Goal: Information Seeking & Learning: Learn about a topic

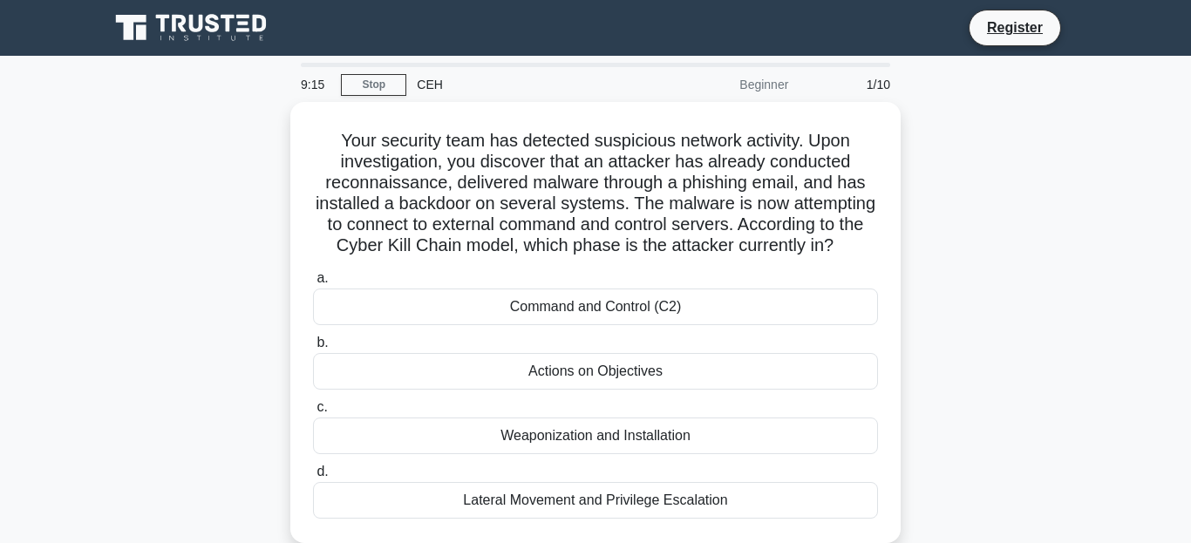
click at [783, 75] on div "Beginner" at bounding box center [722, 84] width 153 height 35
click at [780, 78] on div "Beginner" at bounding box center [722, 84] width 153 height 35
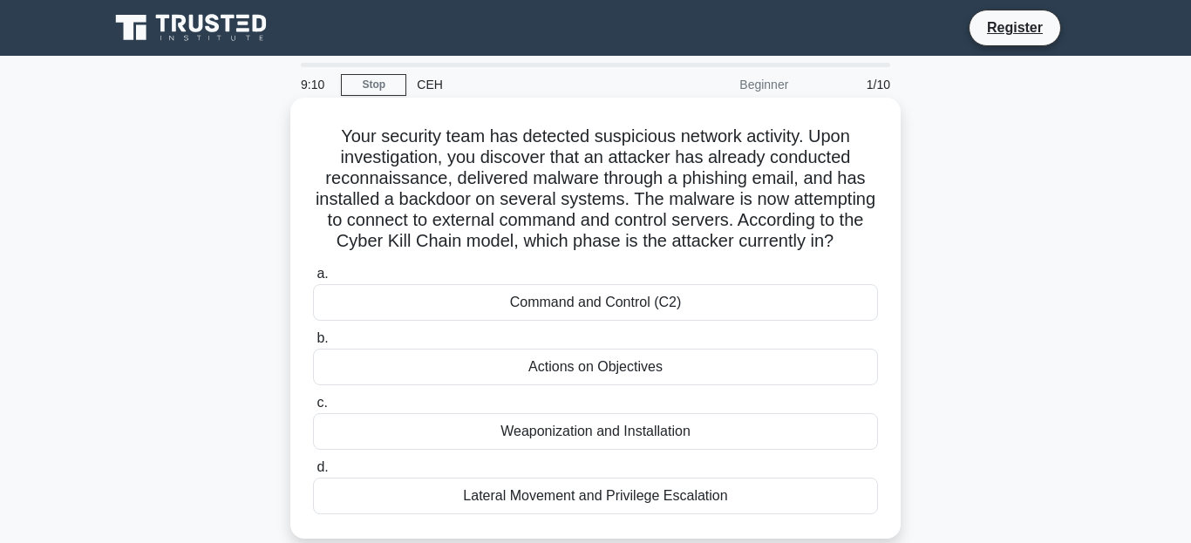
click at [627, 321] on div "Command and Control (C2)" at bounding box center [595, 302] width 565 height 37
click at [313, 280] on input "a. Command and Control (C2)" at bounding box center [313, 274] width 0 height 11
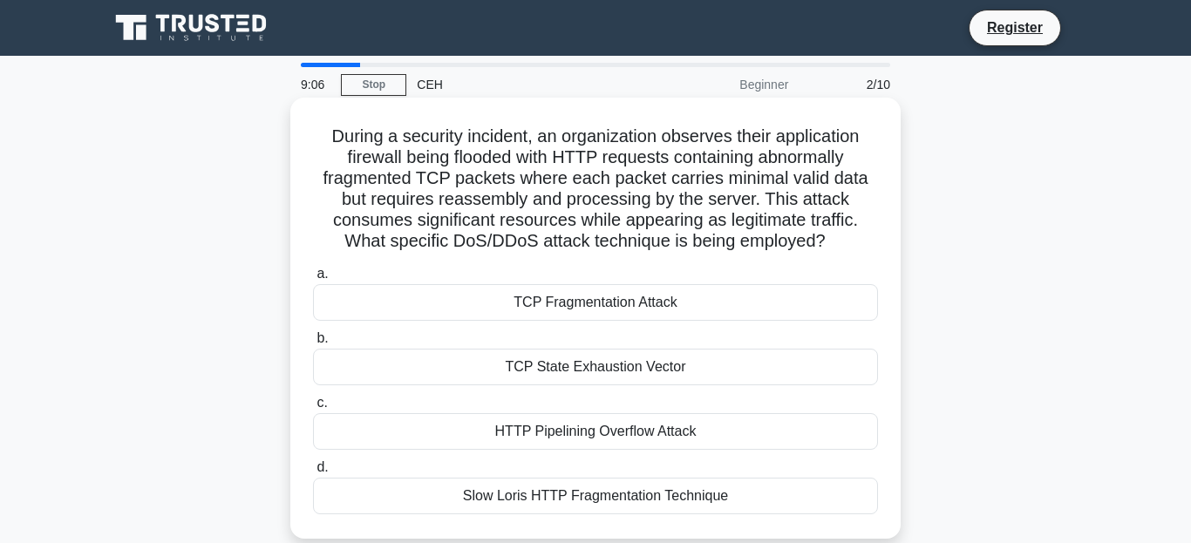
click at [582, 385] on div "TCP State Exhaustion Vector" at bounding box center [595, 367] width 565 height 37
click at [313, 344] on input "b. TCP State Exhaustion Vector" at bounding box center [313, 338] width 0 height 11
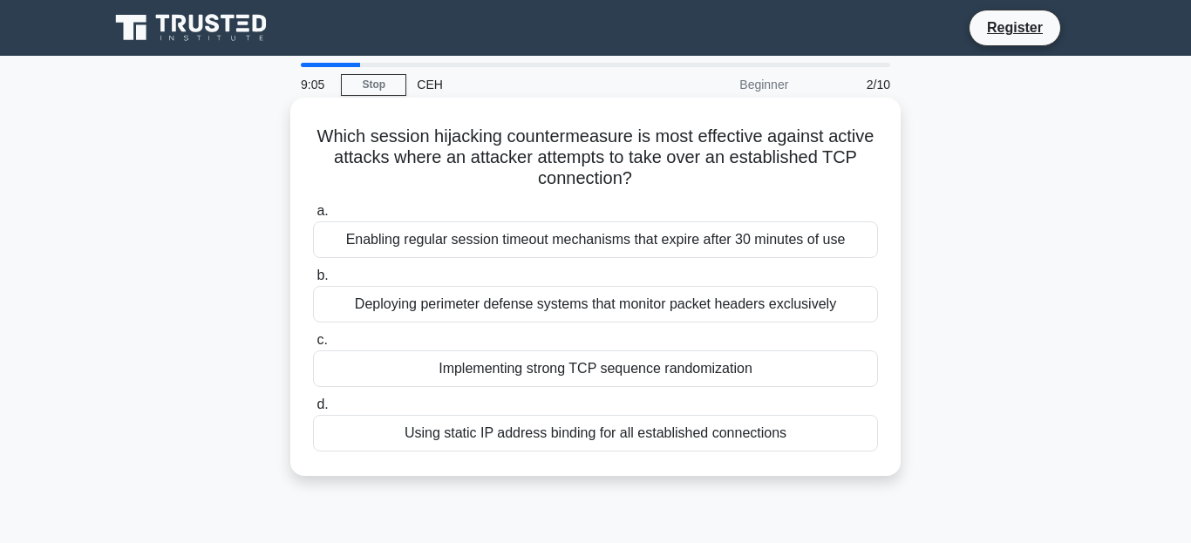
click at [584, 441] on div "Using static IP address binding for all established connections" at bounding box center [595, 433] width 565 height 37
click at [313, 411] on input "d. Using static IP address binding for all established connections" at bounding box center [313, 404] width 0 height 11
radio input "true"
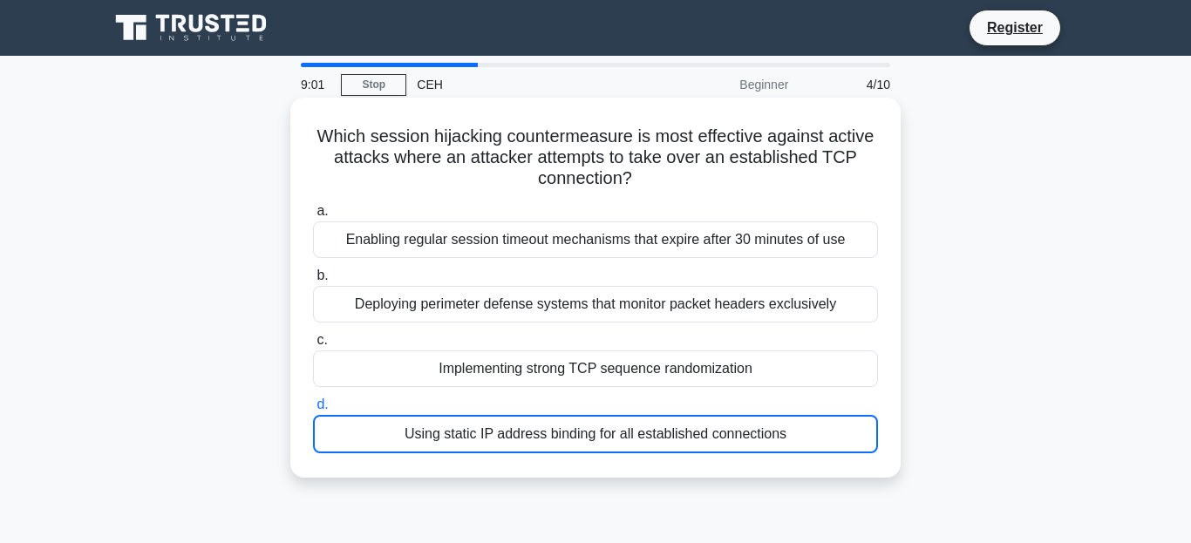
click at [579, 362] on div "Implementing strong TCP sequence randomization" at bounding box center [595, 369] width 565 height 37
click at [313, 346] on input "c. Implementing strong TCP sequence randomization" at bounding box center [313, 340] width 0 height 11
radio input "true"
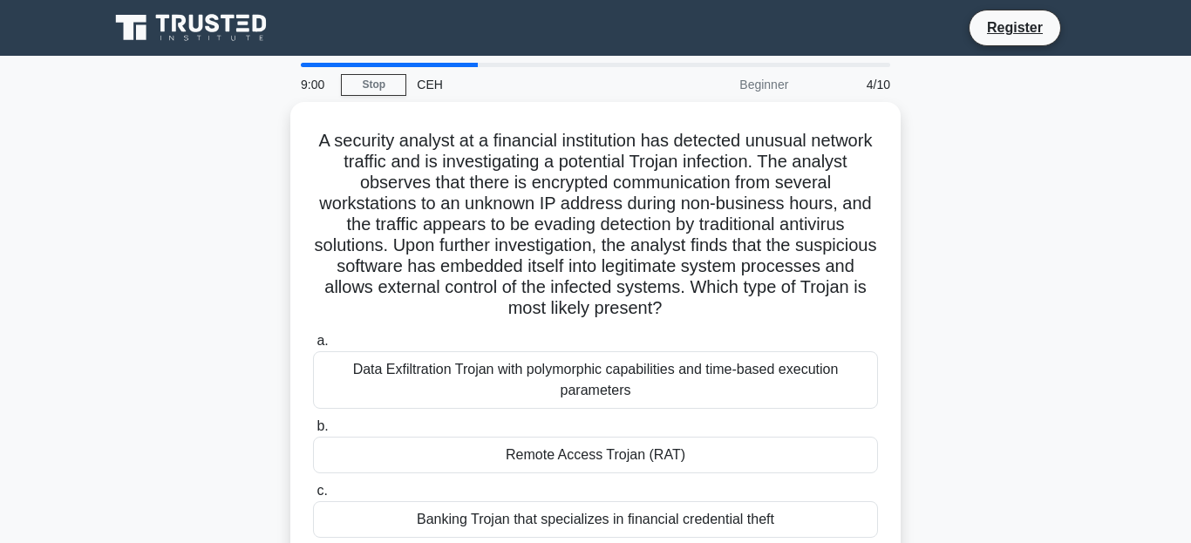
click at [579, 362] on div "Data Exfiltration Trojan with polymorphic capabilities and time-based execution…" at bounding box center [595, 380] width 565 height 58
click at [313, 347] on input "a. Data Exfiltration Trojan with polymorphic capabilities and time-based execut…" at bounding box center [313, 341] width 0 height 11
radio input "true"
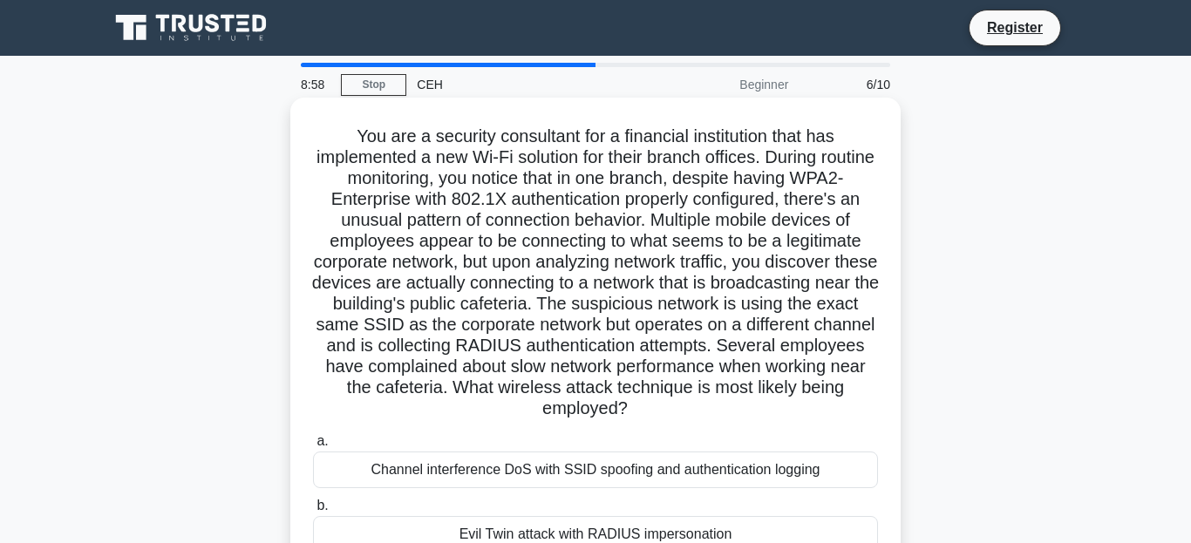
click at [589, 488] on div "Channel interference DoS with SSID spoofing and authentication logging" at bounding box center [595, 470] width 565 height 37
click at [313, 447] on input "a. Channel interference DoS with SSID spoofing and authentication logging" at bounding box center [313, 441] width 0 height 11
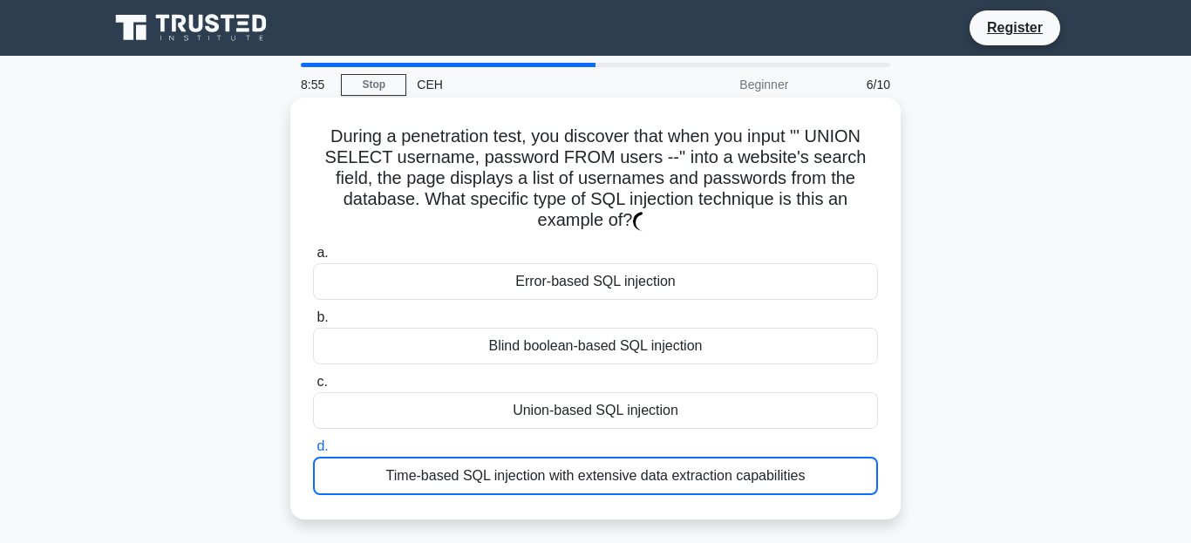
click at [589, 488] on div "Time-based SQL injection with extensive data extraction capabilities" at bounding box center [595, 476] width 565 height 38
click at [313, 453] on input "d. Time-based SQL injection with extensive data extraction capabilities" at bounding box center [313, 446] width 0 height 11
click at [589, 488] on div "Time-based SQL injection with extensive data extraction capabilities" at bounding box center [595, 476] width 565 height 38
click at [313, 453] on input "d. Time-based SQL injection with extensive data extraction capabilities" at bounding box center [313, 446] width 0 height 11
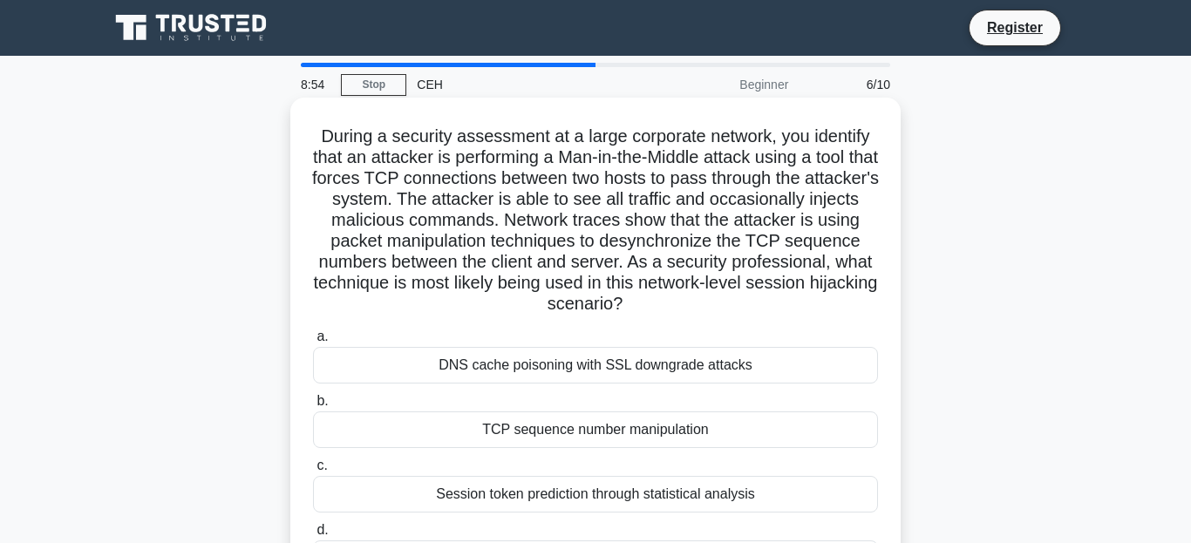
click at [600, 439] on div "TCP sequence number manipulation" at bounding box center [595, 430] width 565 height 37
click at [313, 407] on input "b. TCP sequence number manipulation" at bounding box center [313, 401] width 0 height 11
radio input "true"
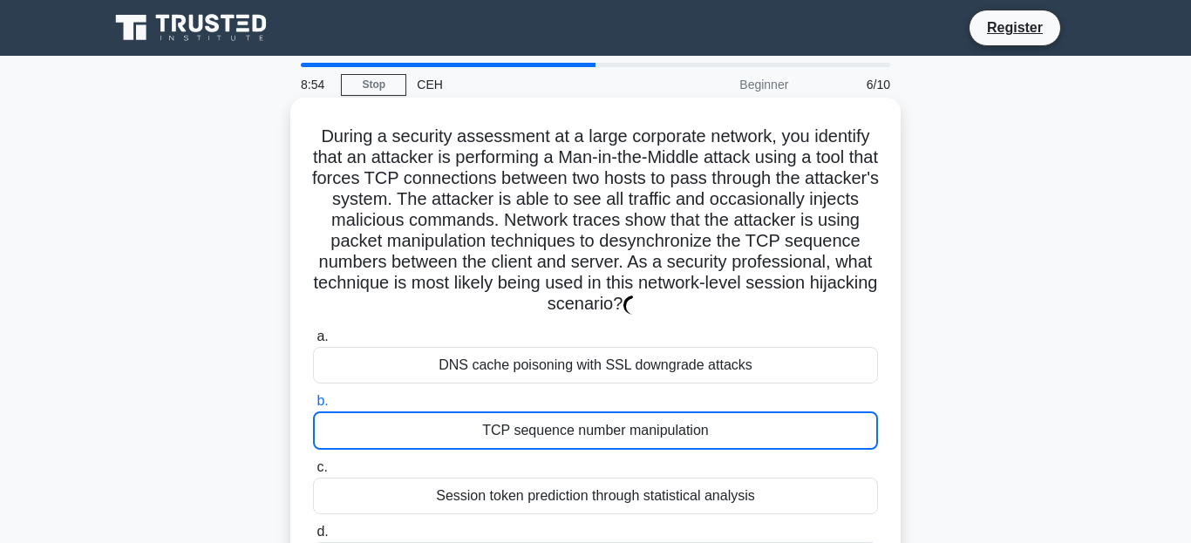
click at [600, 439] on div "TCP sequence number manipulation" at bounding box center [595, 431] width 565 height 38
click at [313, 407] on input "b. TCP sequence number manipulation" at bounding box center [313, 401] width 0 height 11
click at [600, 439] on div "TCP sequence number manipulation" at bounding box center [595, 431] width 565 height 38
click at [313, 407] on input "b. TCP sequence number manipulation" at bounding box center [313, 401] width 0 height 11
click at [600, 439] on div "TCP sequence number manipulation" at bounding box center [595, 431] width 565 height 38
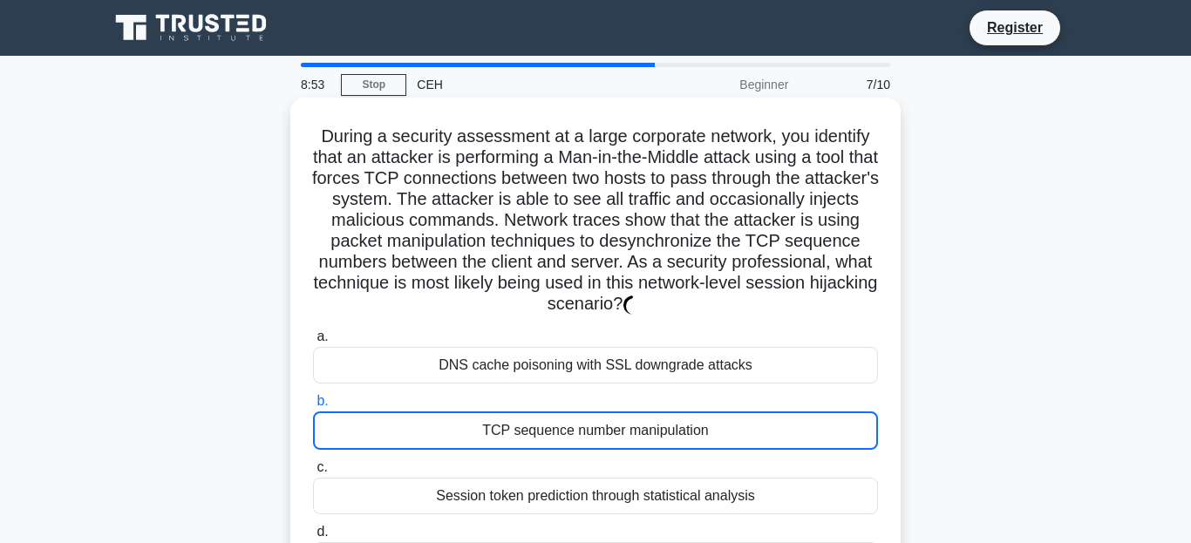
click at [313, 407] on input "b. TCP sequence number manipulation" at bounding box center [313, 401] width 0 height 11
click at [586, 373] on div "DNS cache poisoning with SSL downgrade attacks" at bounding box center [595, 365] width 565 height 37
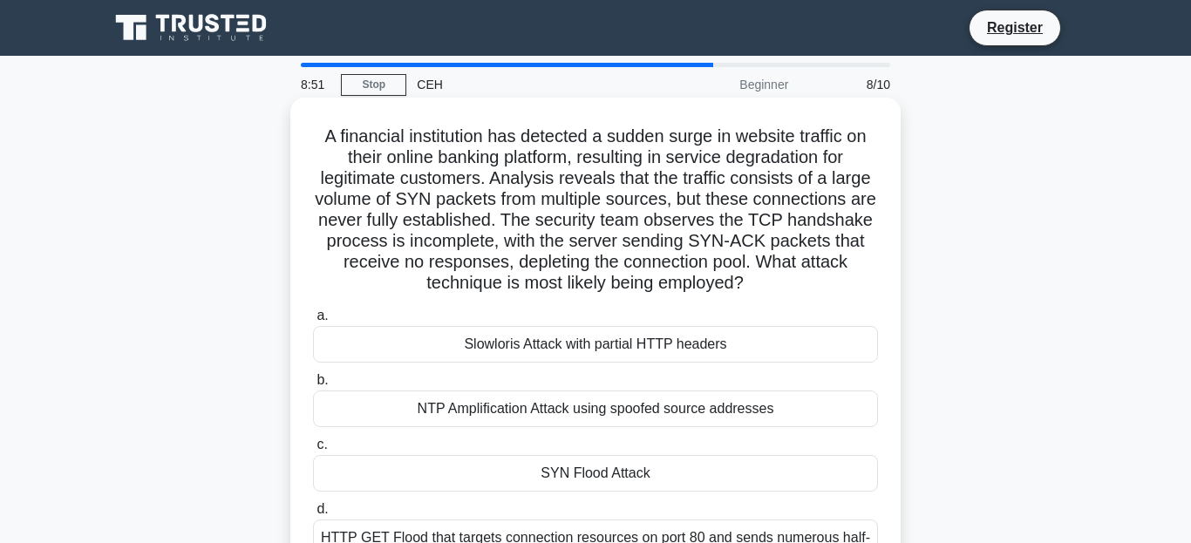
click at [605, 470] on label "c. SYN Flood Attack" at bounding box center [595, 463] width 565 height 58
click at [313, 451] on input "c. SYN Flood Attack" at bounding box center [313, 444] width 0 height 11
radio input "true"
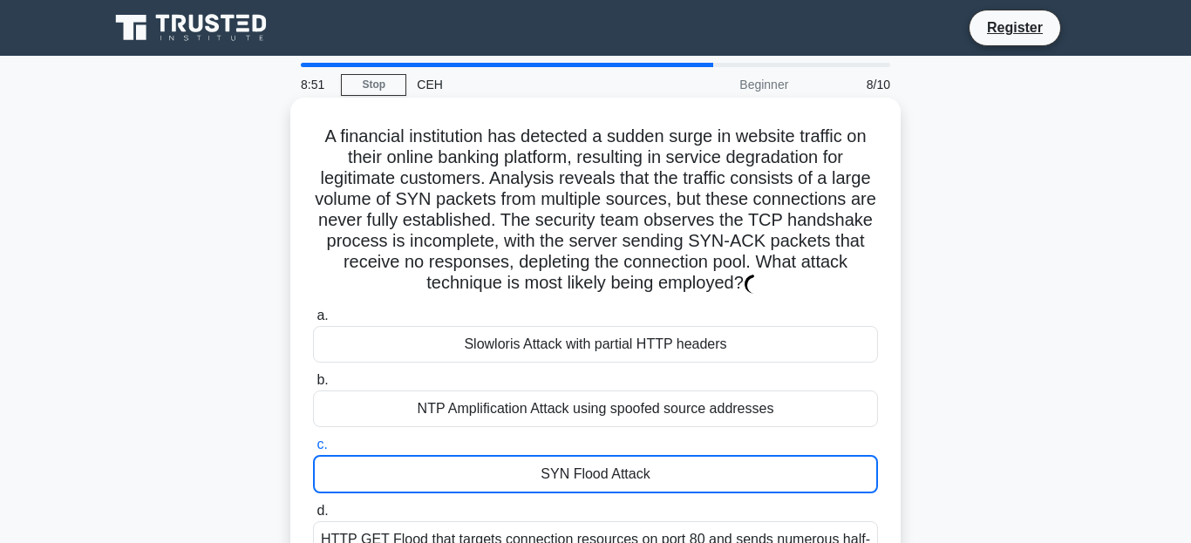
click at [606, 471] on label "c. SYN Flood Attack" at bounding box center [595, 463] width 565 height 59
click at [313, 451] on input "c. SYN Flood Attack" at bounding box center [313, 444] width 0 height 11
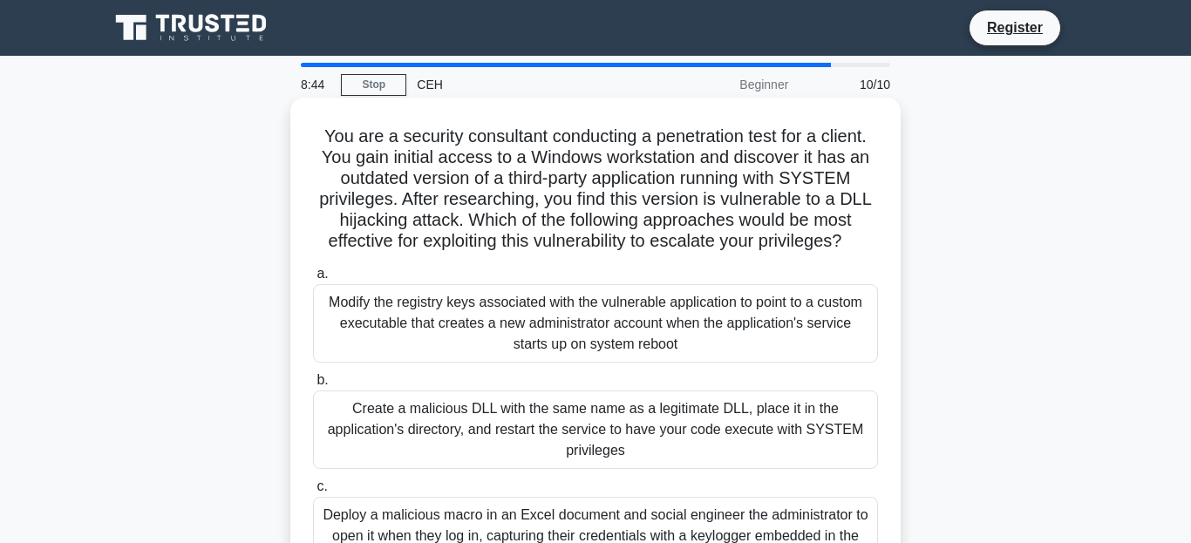
click at [658, 312] on div "Modify the registry keys associated with the vulnerable application to point to…" at bounding box center [595, 323] width 565 height 78
click at [313, 280] on input "a. Modify the registry keys associated with the vulnerable application to point…" at bounding box center [313, 274] width 0 height 11
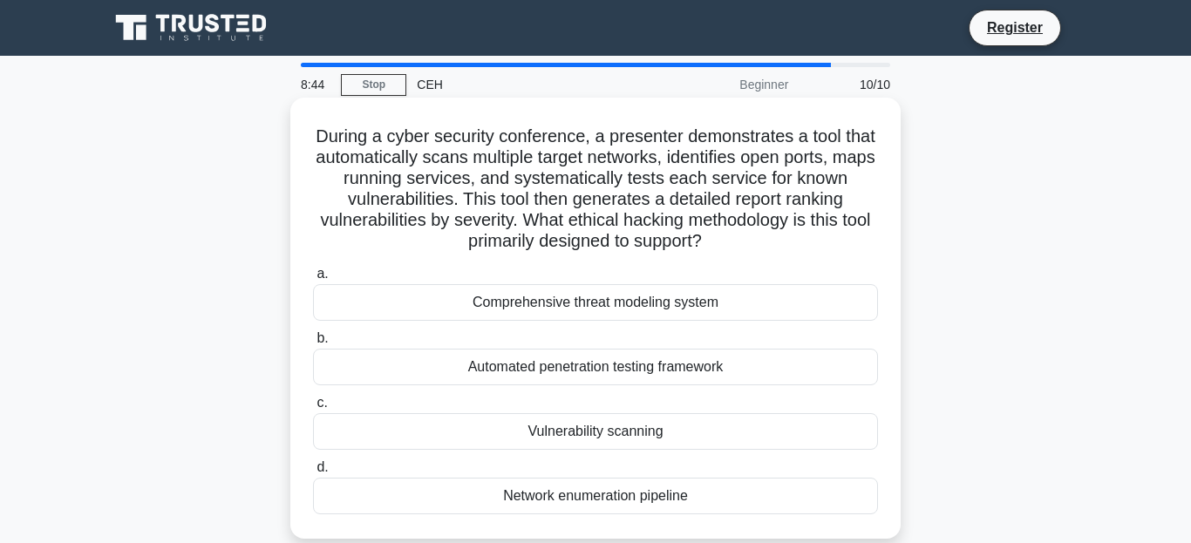
click at [665, 332] on label "b. Automated penetration testing framework" at bounding box center [595, 357] width 565 height 58
click at [313, 333] on input "b. Automated penetration testing framework" at bounding box center [313, 338] width 0 height 11
radio input "true"
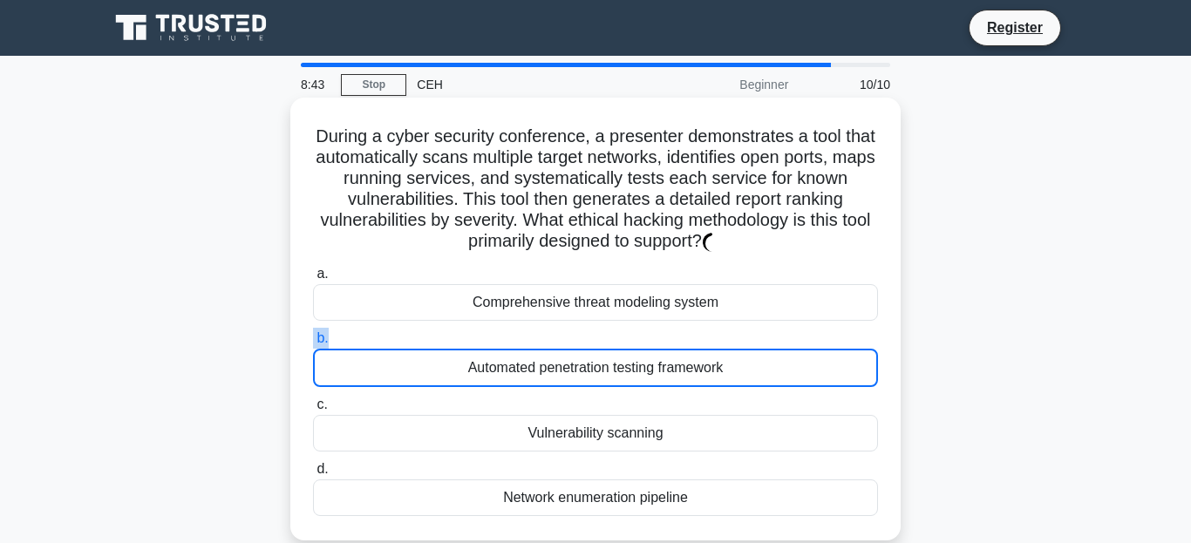
click at [665, 332] on label "b. Automated penetration testing framework" at bounding box center [595, 357] width 565 height 59
click at [313, 333] on input "b. Automated penetration testing framework" at bounding box center [313, 338] width 0 height 11
click at [611, 373] on div "Automated penetration testing framework" at bounding box center [595, 368] width 565 height 38
click at [313, 344] on input "b. Automated penetration testing framework" at bounding box center [313, 338] width 0 height 11
click at [611, 373] on div "Automated penetration testing framework" at bounding box center [595, 368] width 565 height 38
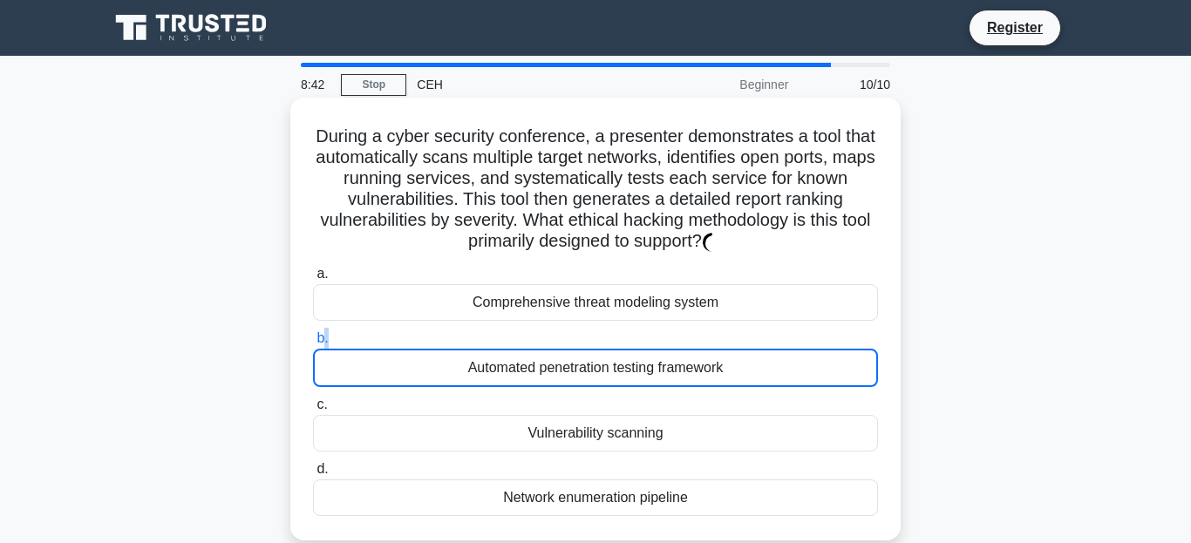
click at [313, 344] on input "b. Automated penetration testing framework" at bounding box center [313, 338] width 0 height 11
click at [616, 317] on div "Comprehensive threat modeling system" at bounding box center [595, 302] width 565 height 37
click at [616, 313] on div "Comprehensive threat modeling system" at bounding box center [595, 302] width 565 height 37
click at [616, 309] on div "Comprehensive threat modeling system" at bounding box center [595, 302] width 565 height 37
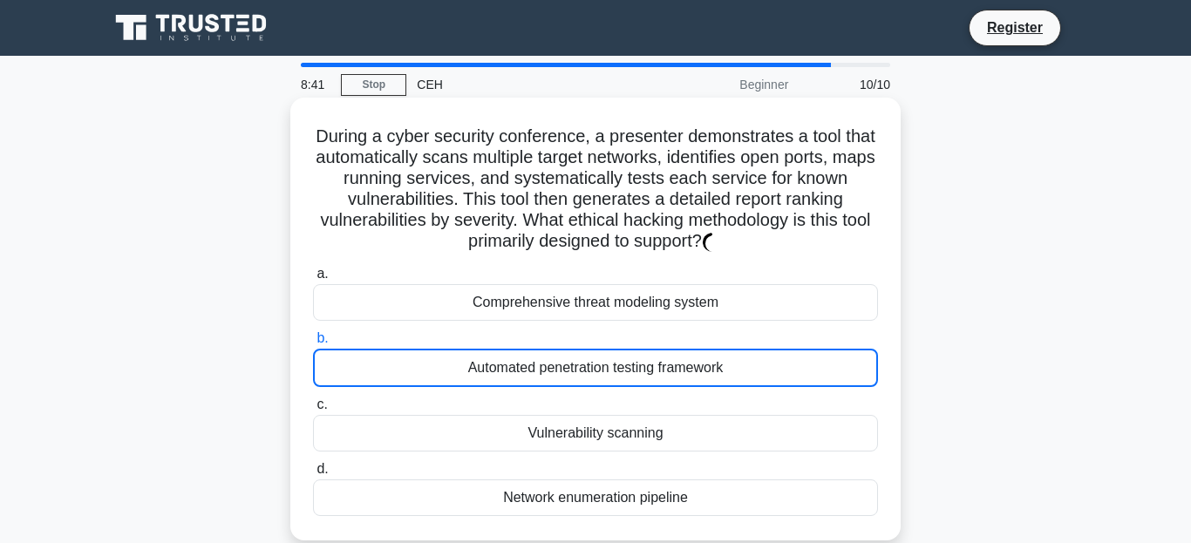
click at [616, 309] on div "Comprehensive threat modeling system" at bounding box center [595, 302] width 565 height 37
click at [697, 298] on div "Comprehensive threat modeling system" at bounding box center [595, 302] width 565 height 37
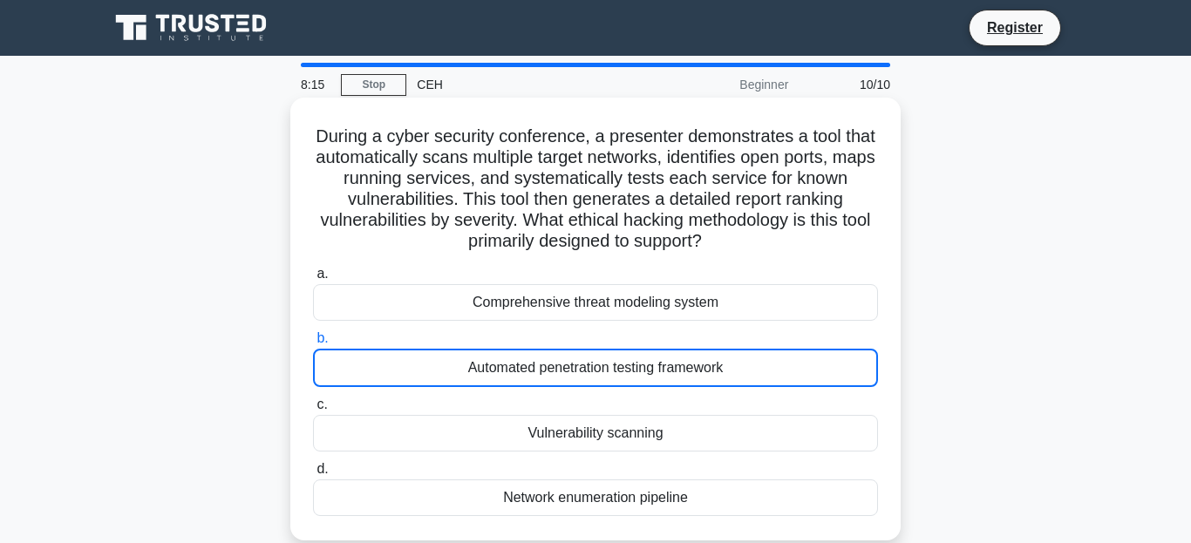
click at [313, 280] on input "a. Comprehensive threat modeling system" at bounding box center [313, 274] width 0 height 11
radio input "true"
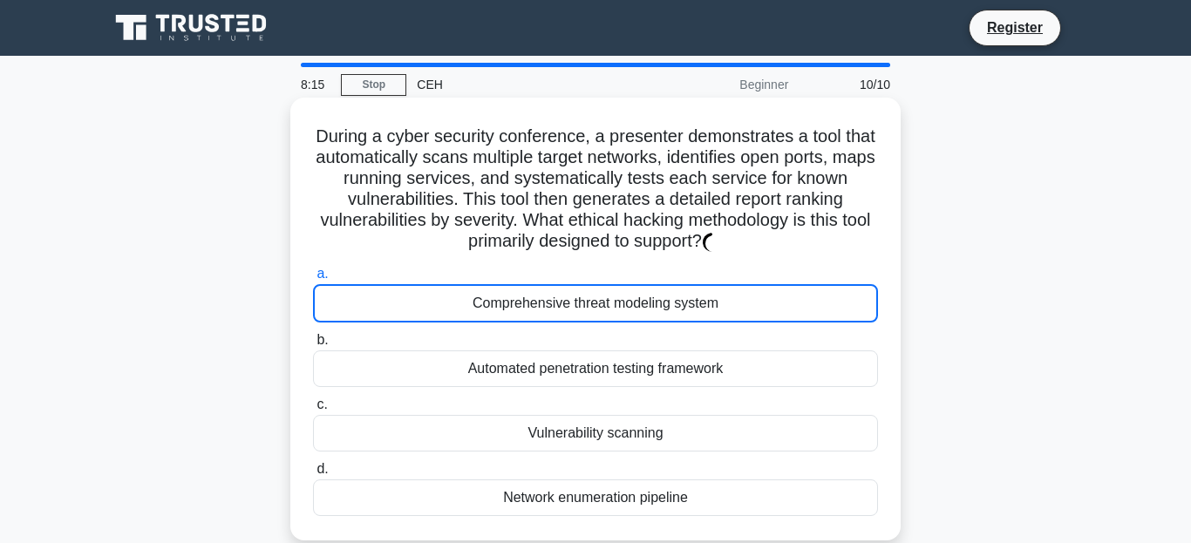
click at [691, 373] on div "Automated penetration testing framework" at bounding box center [595, 369] width 565 height 37
click at [313, 346] on input "b. Automated penetration testing framework" at bounding box center [313, 340] width 0 height 11
radio input "true"
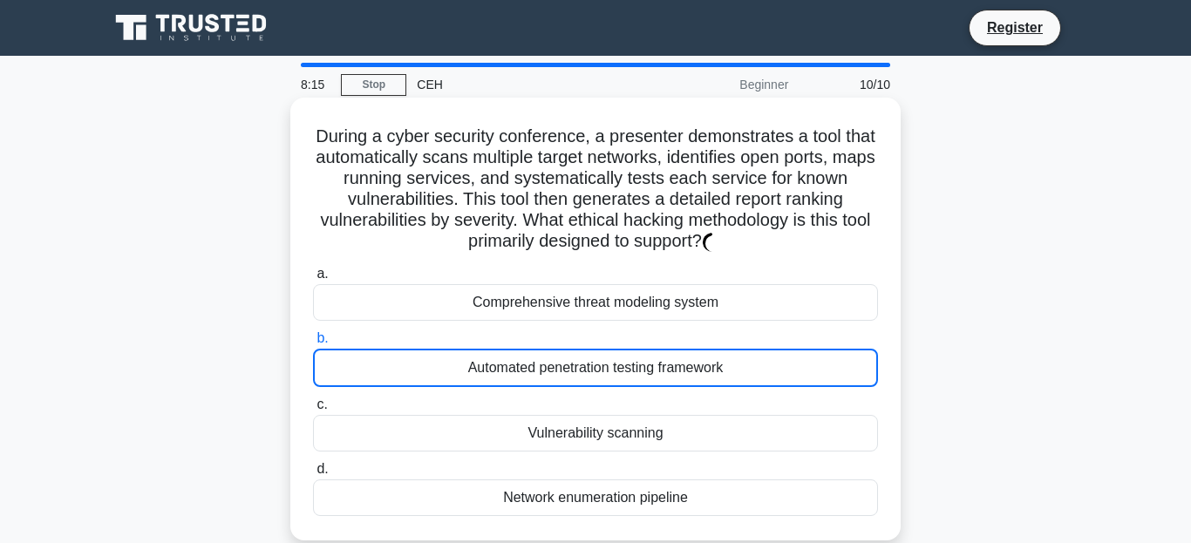
click at [692, 373] on div "Automated penetration testing framework" at bounding box center [595, 368] width 565 height 38
click at [313, 344] on input "b. Automated penetration testing framework" at bounding box center [313, 338] width 0 height 11
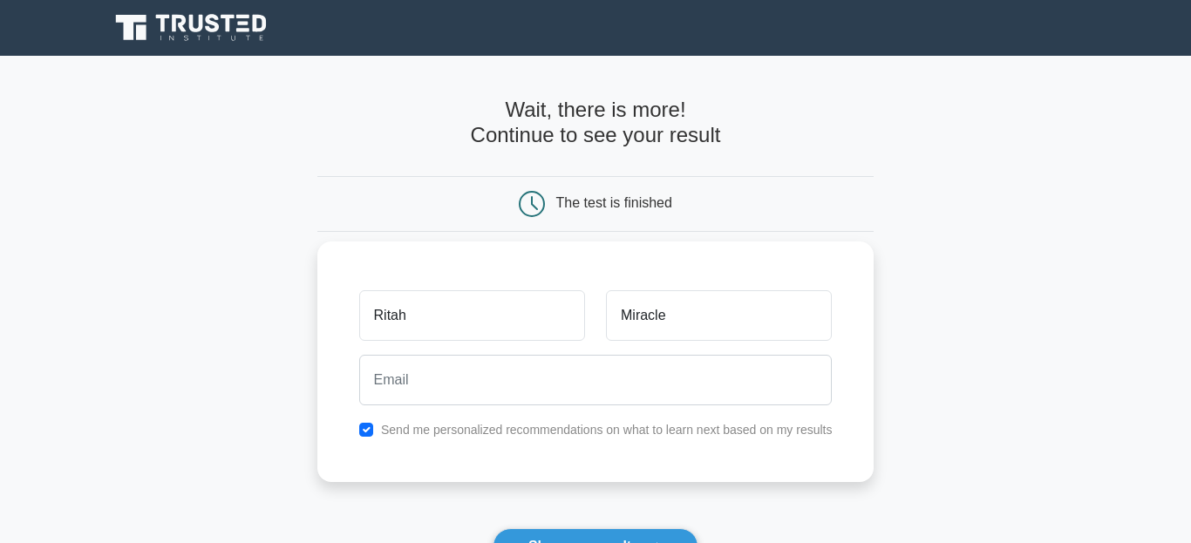
type input "Miracle"
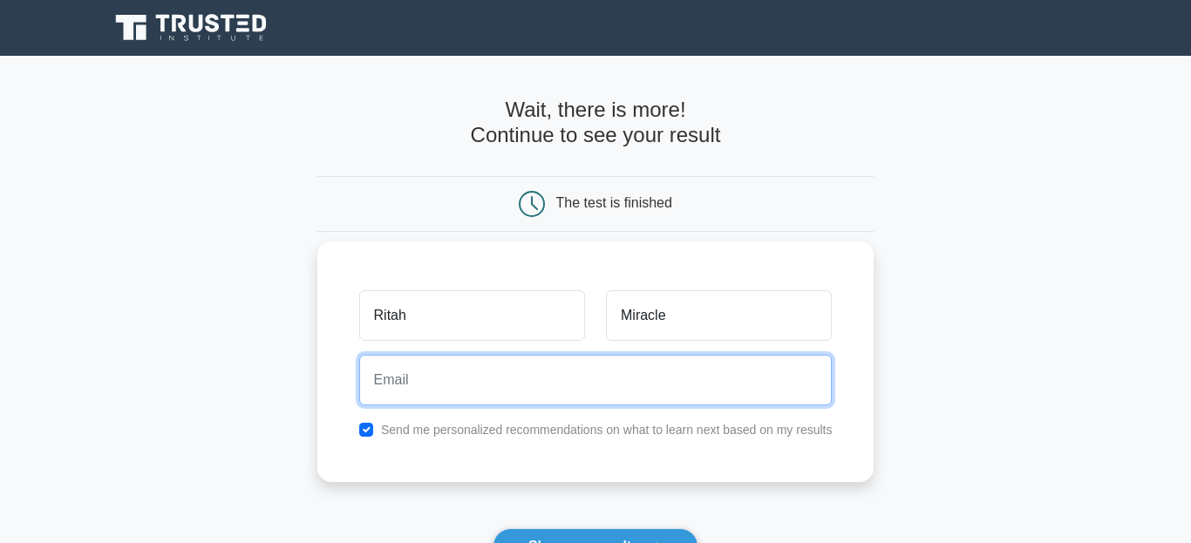
click at [511, 377] on input "email" at bounding box center [595, 380] width 473 height 51
click at [493, 528] on button "Show my results" at bounding box center [596, 546] width 206 height 37
type input "[EMAIL_ADDRESS][DOMAIN_NAME]"
click at [493, 528] on button "Show my results" at bounding box center [596, 546] width 206 height 37
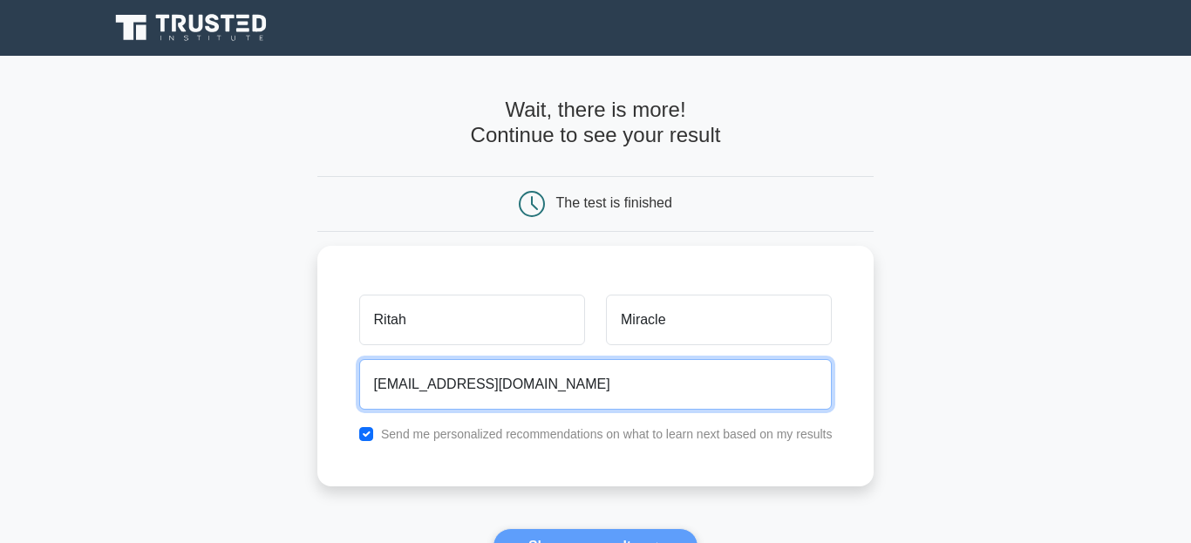
scroll to position [334, 0]
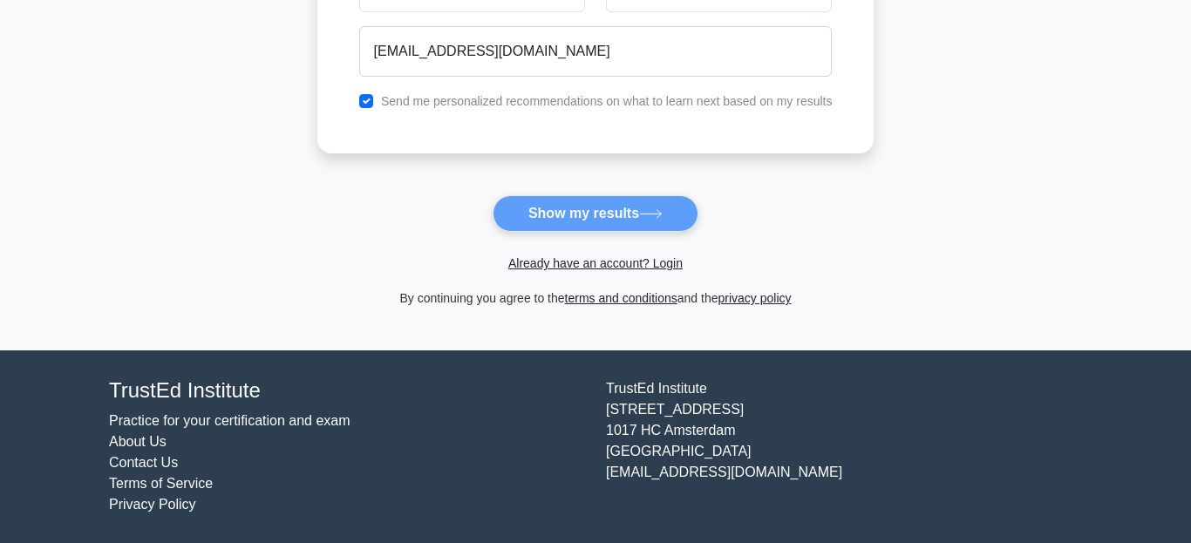
click at [588, 224] on form "Wait, there is more! Continue to see your result The test is finished Ritah" at bounding box center [595, 37] width 557 height 544
click at [598, 215] on form "Wait, there is more! Continue to see your result The test is finished Ritah" at bounding box center [595, 37] width 557 height 544
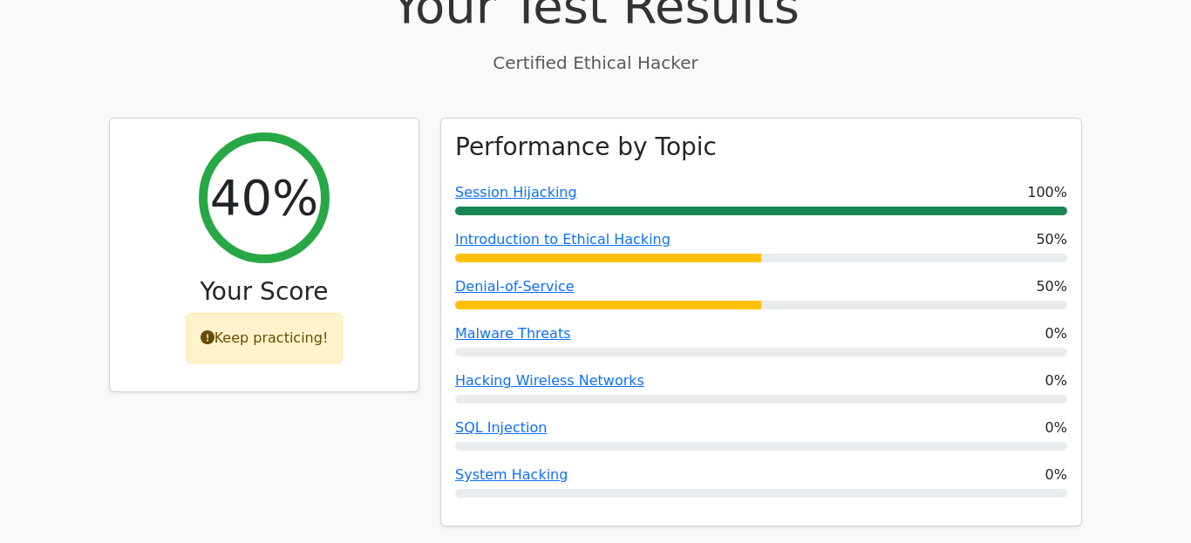
scroll to position [596, 0]
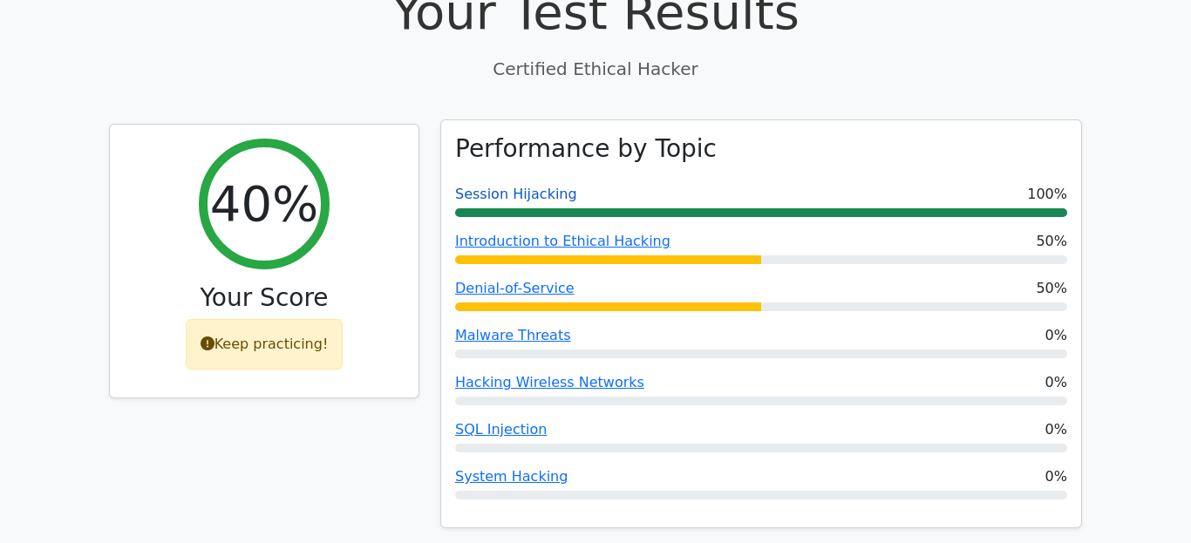
click at [514, 186] on link "Session Hijacking" at bounding box center [516, 194] width 122 height 17
click at [547, 184] on span "Session Hijacking" at bounding box center [516, 194] width 122 height 21
click at [549, 374] on link "Hacking Wireless Networks" at bounding box center [549, 382] width 189 height 17
click at [547, 374] on link "Hacking Wireless Networks" at bounding box center [549, 382] width 189 height 17
click at [522, 374] on link "Hacking Wireless Networks" at bounding box center [549, 382] width 189 height 17
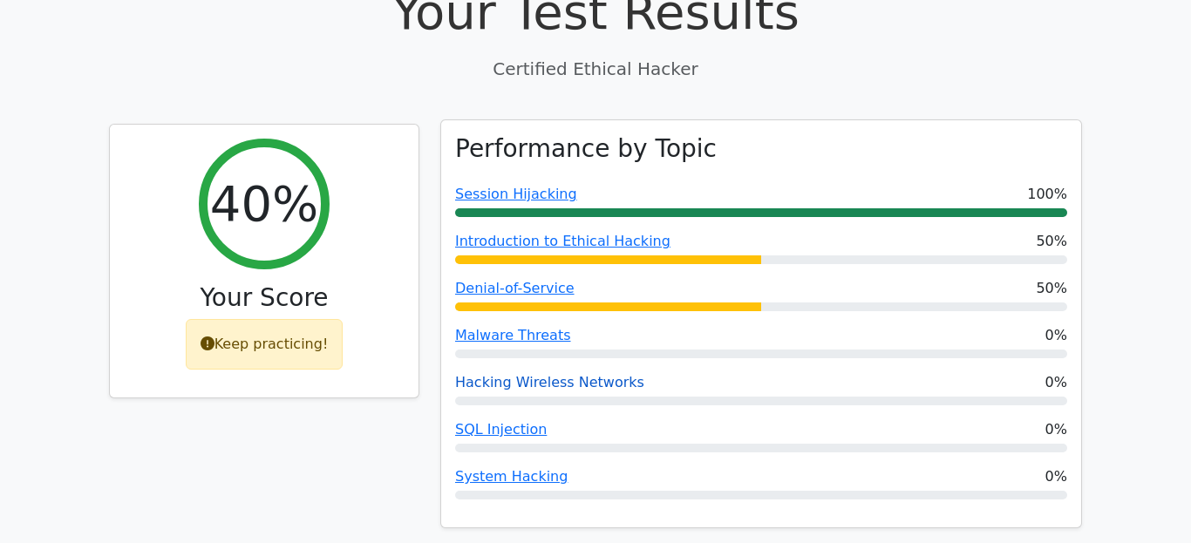
click at [522, 374] on link "Hacking Wireless Networks" at bounding box center [549, 382] width 189 height 17
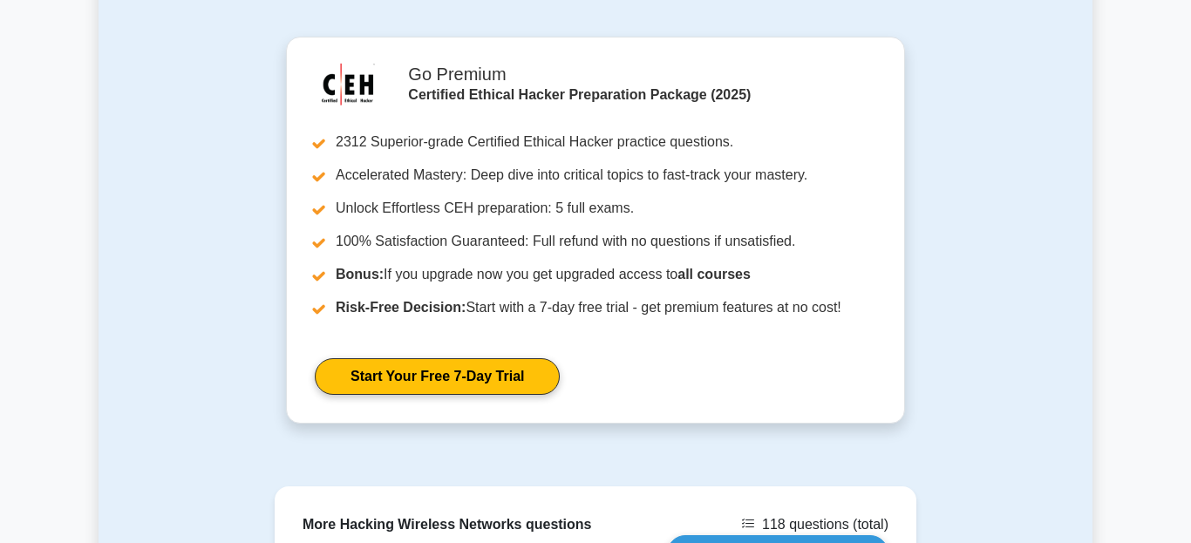
scroll to position [1946, 0]
